Goal: Check status: Check status

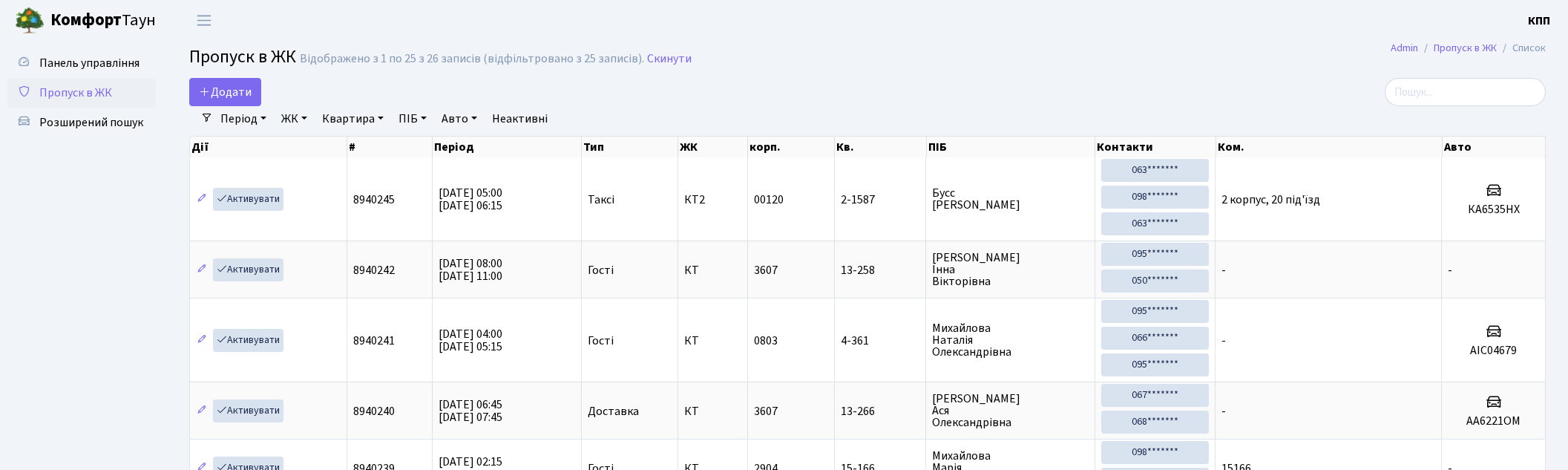
select select "25"
click at [117, 63] on span "Панель управління" at bounding box center [89, 62] width 101 height 16
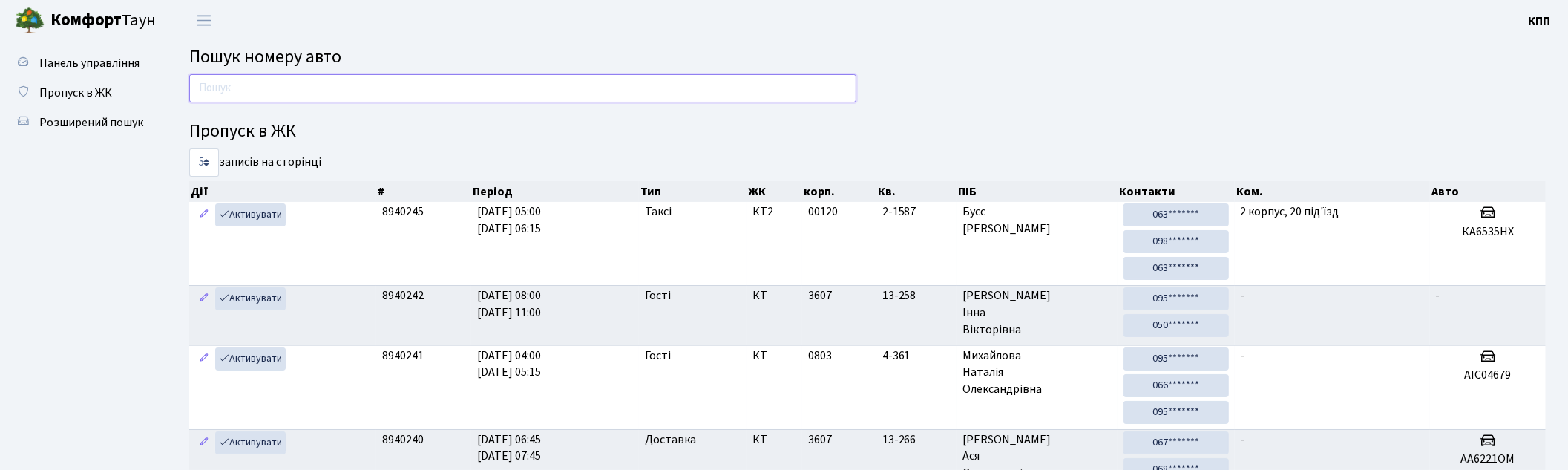
click at [298, 89] on input "text" at bounding box center [523, 88] width 667 height 28
click at [61, 101] on link "Пропуск в ЖК" at bounding box center [82, 93] width 148 height 30
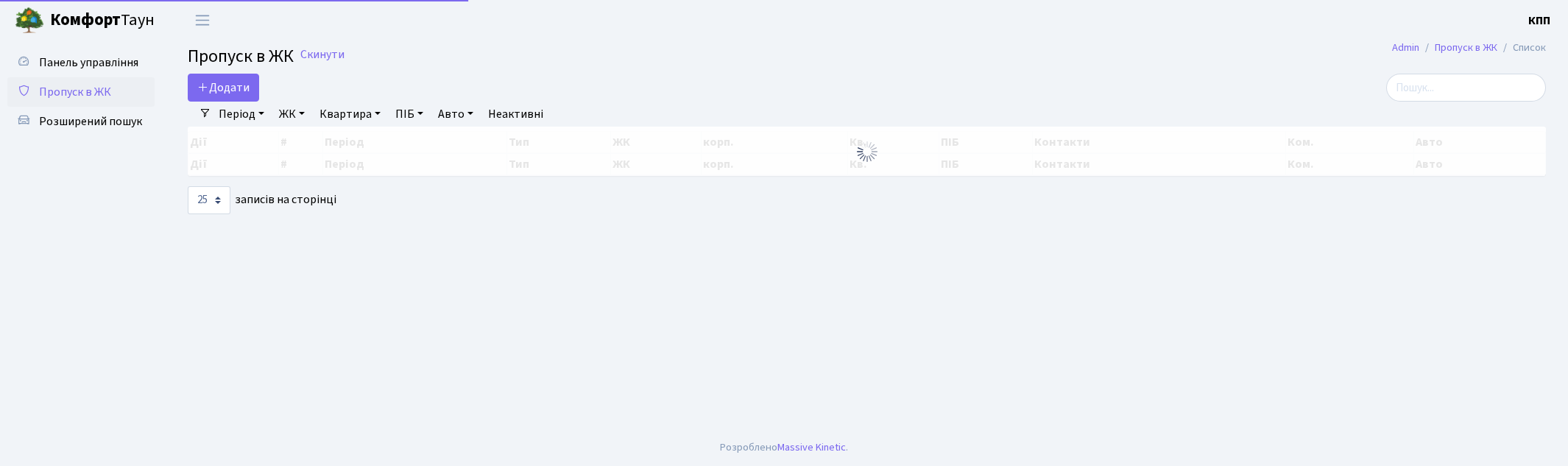
select select "25"
click at [1474, 100] on input "search" at bounding box center [1466, 87] width 160 height 28
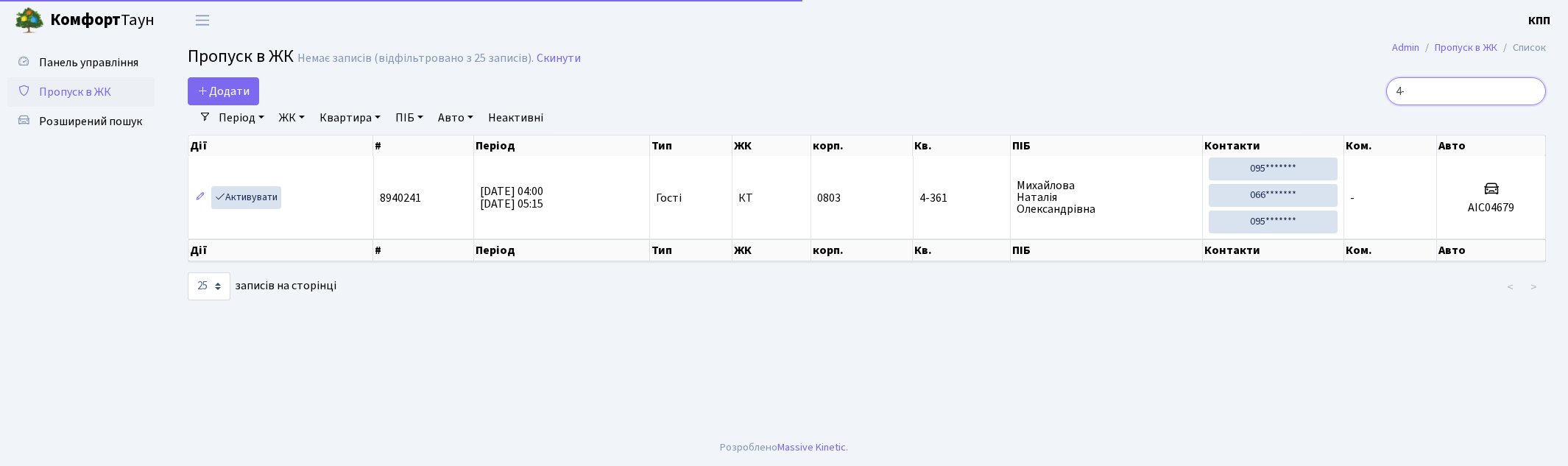
type input "4"
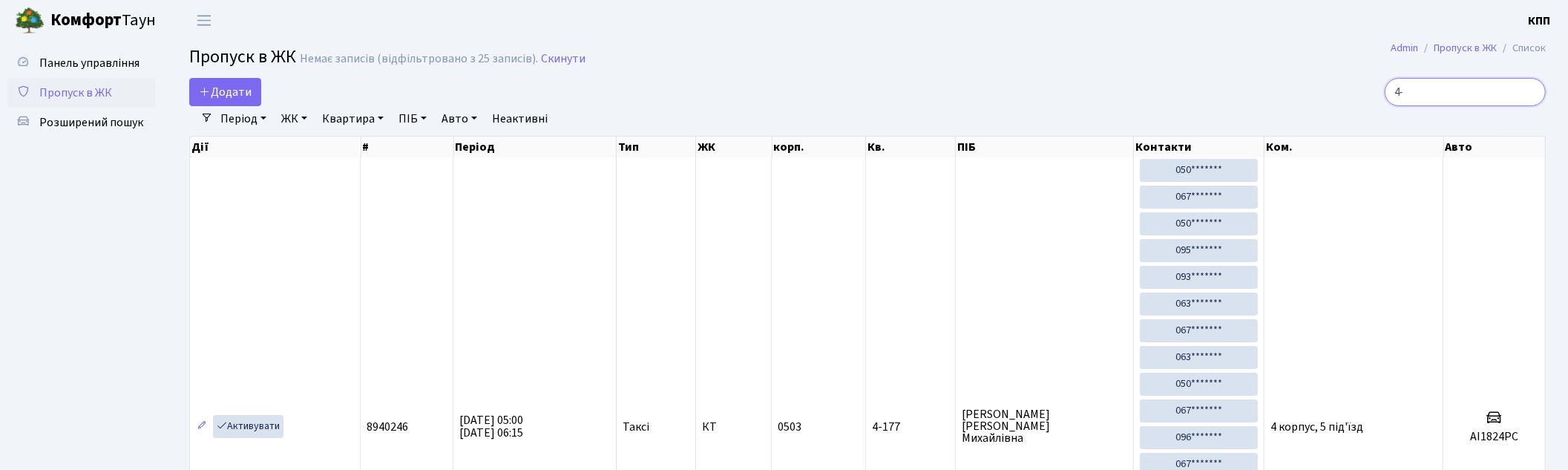
type input "4-"
click at [98, 95] on span "Пропуск в ЖК" at bounding box center [75, 93] width 72 height 16
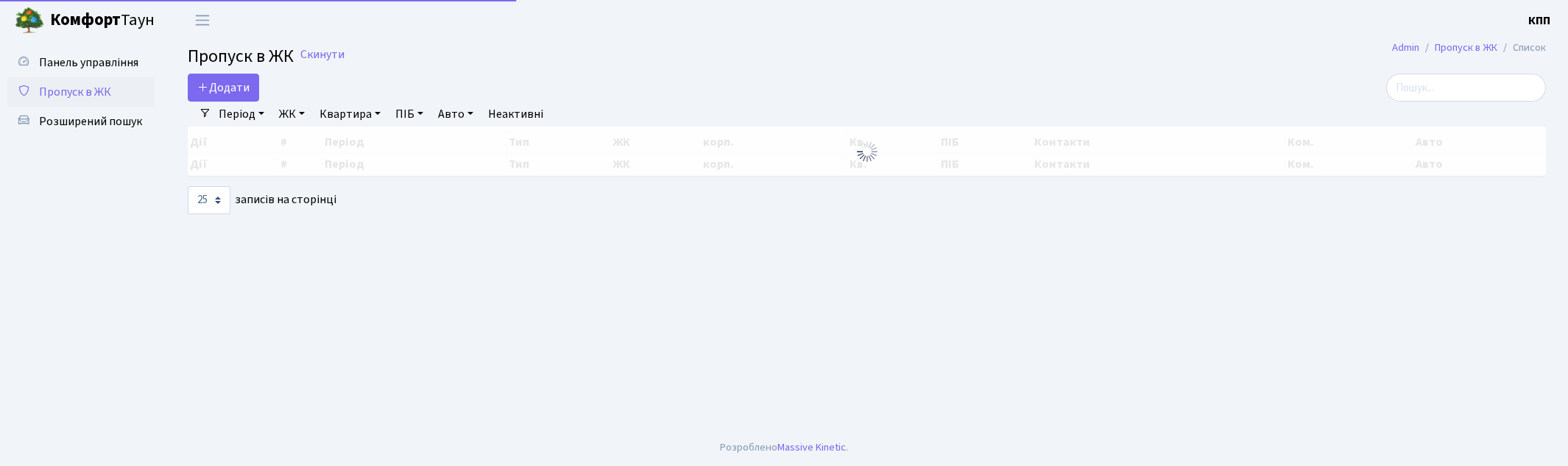
select select "25"
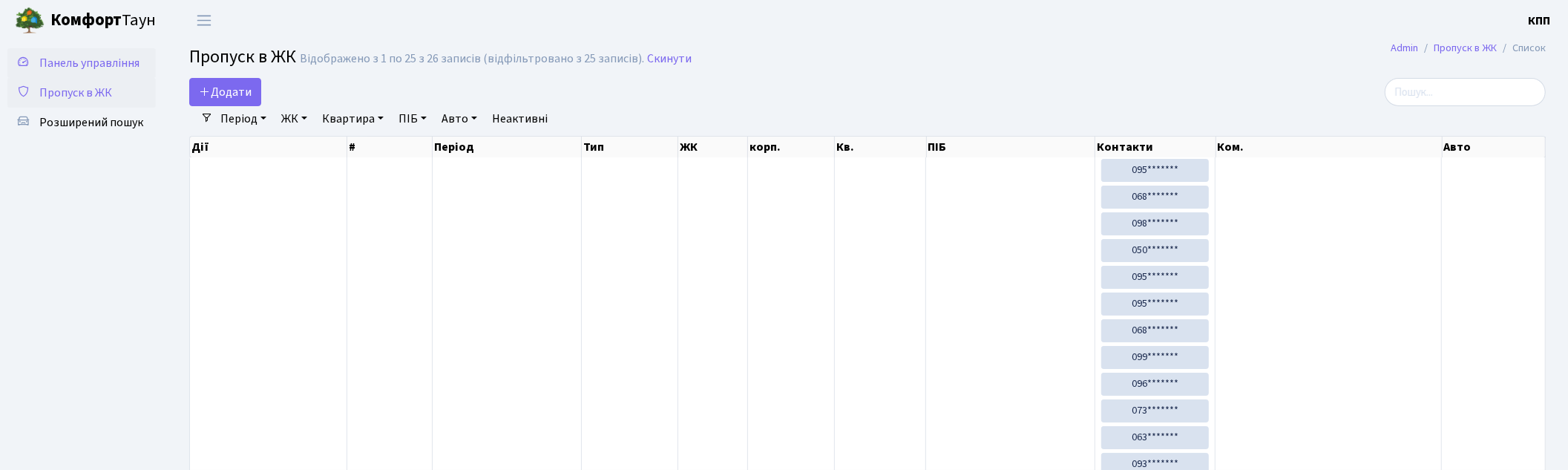
click at [117, 61] on span "Панель управління" at bounding box center [89, 62] width 101 height 16
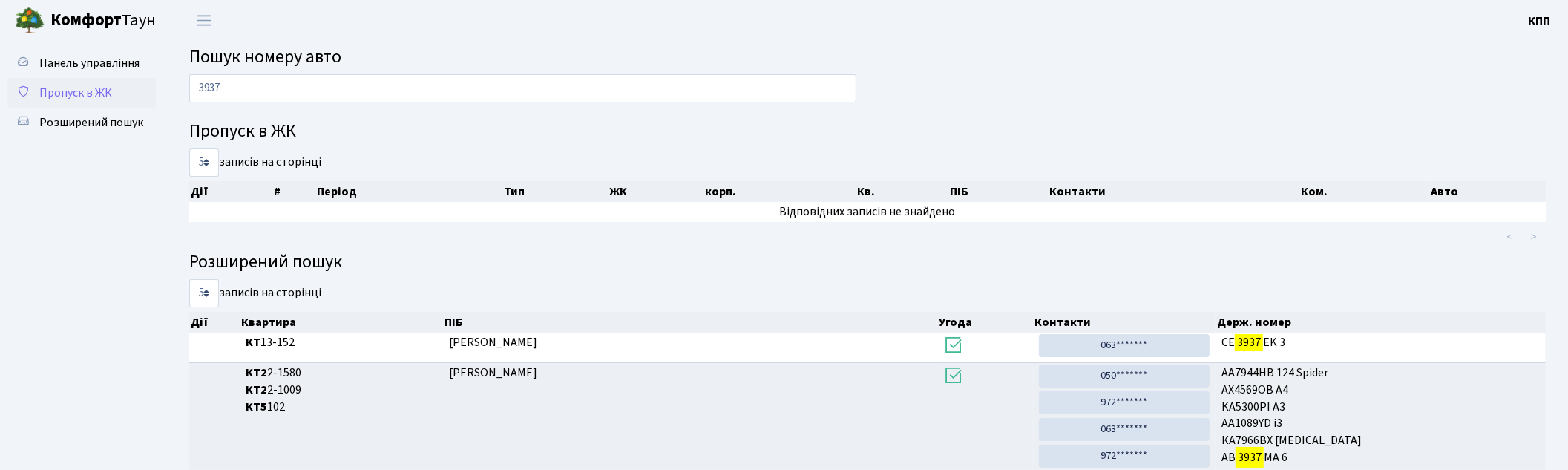
type input "3937"
click at [59, 80] on link "Пропуск в ЖК" at bounding box center [82, 93] width 148 height 30
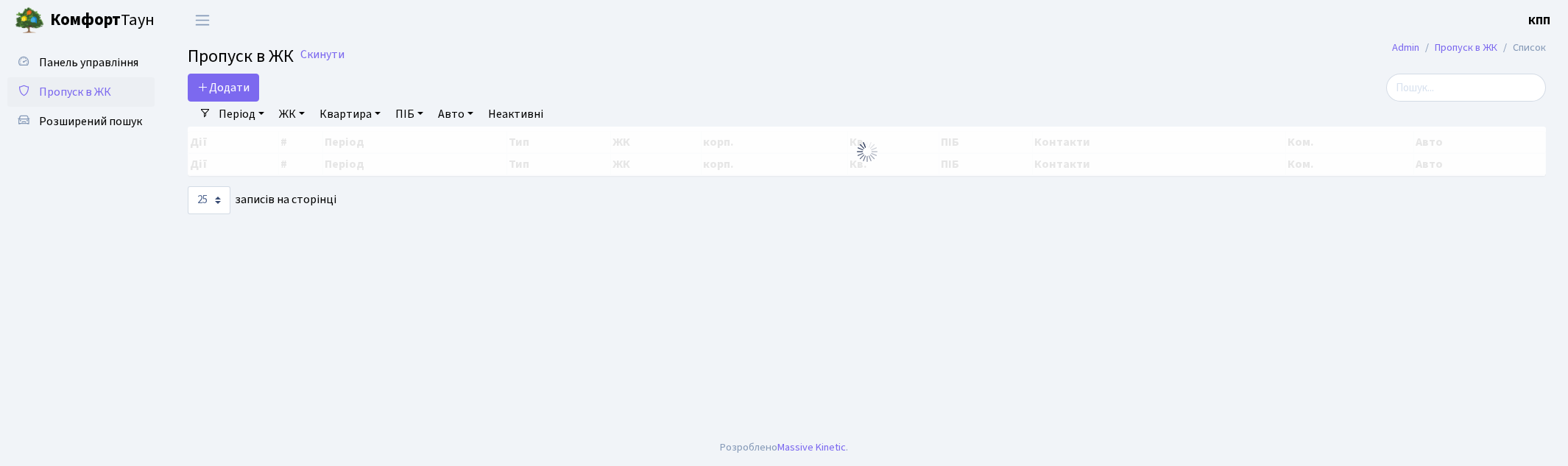
select select "25"
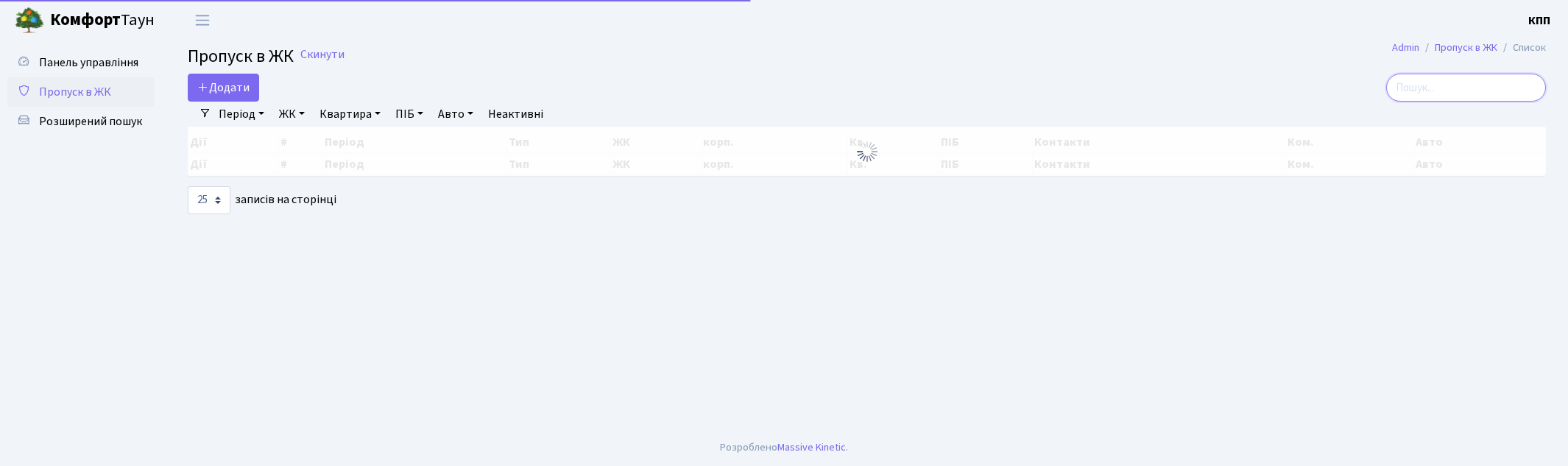
click at [1447, 97] on input "search" at bounding box center [1466, 87] width 160 height 28
